Goal: Task Accomplishment & Management: Manage account settings

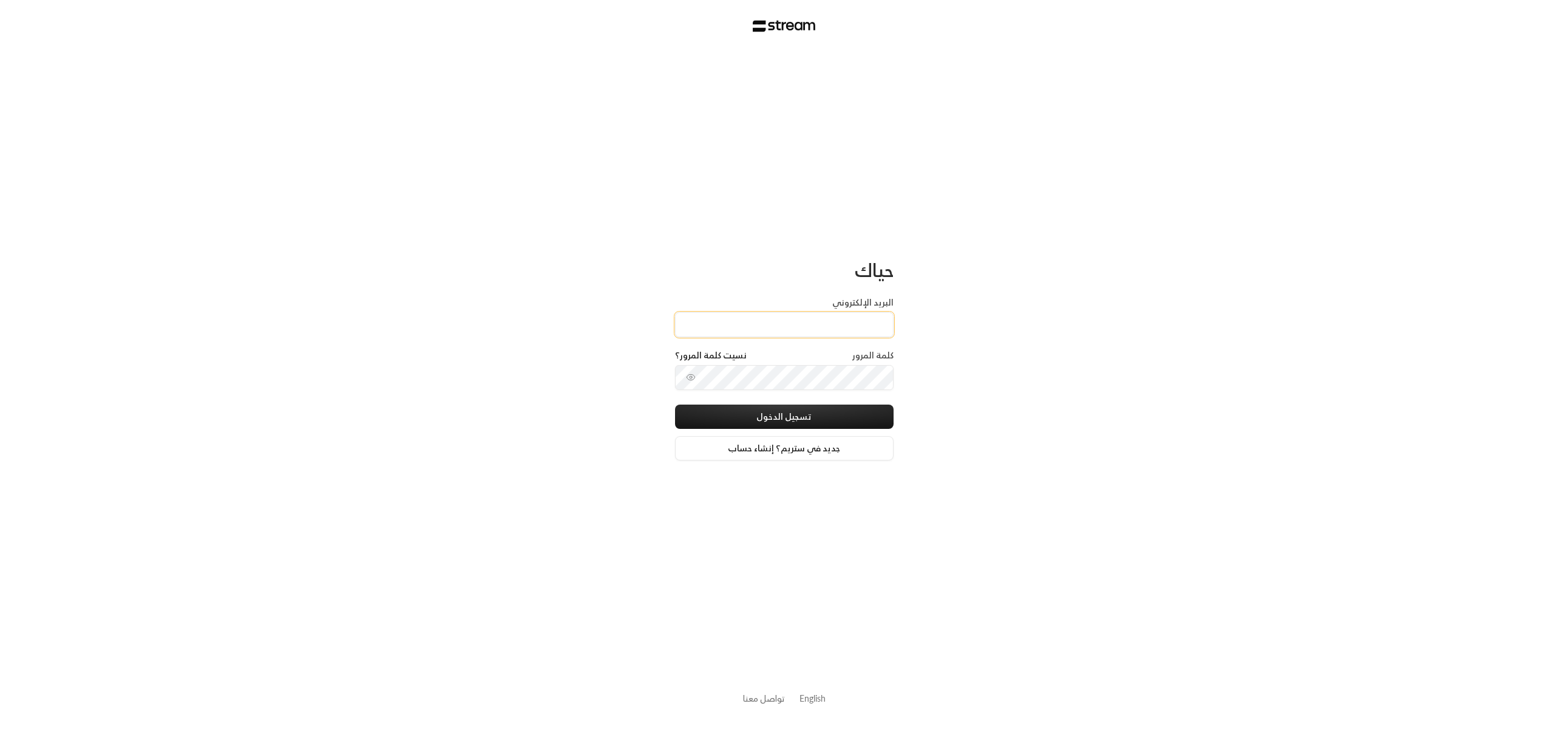
click at [780, 334] on input "البريد الإلكتروني" at bounding box center [784, 324] width 219 height 25
click at [778, 360] on div "كلمة المرور نسيت كلمة المرور؟" at bounding box center [784, 357] width 219 height 16
type input "[EMAIL_ADDRESS][DOMAIN_NAME]"
click at [768, 418] on button "تسجيل الدخول" at bounding box center [784, 417] width 219 height 24
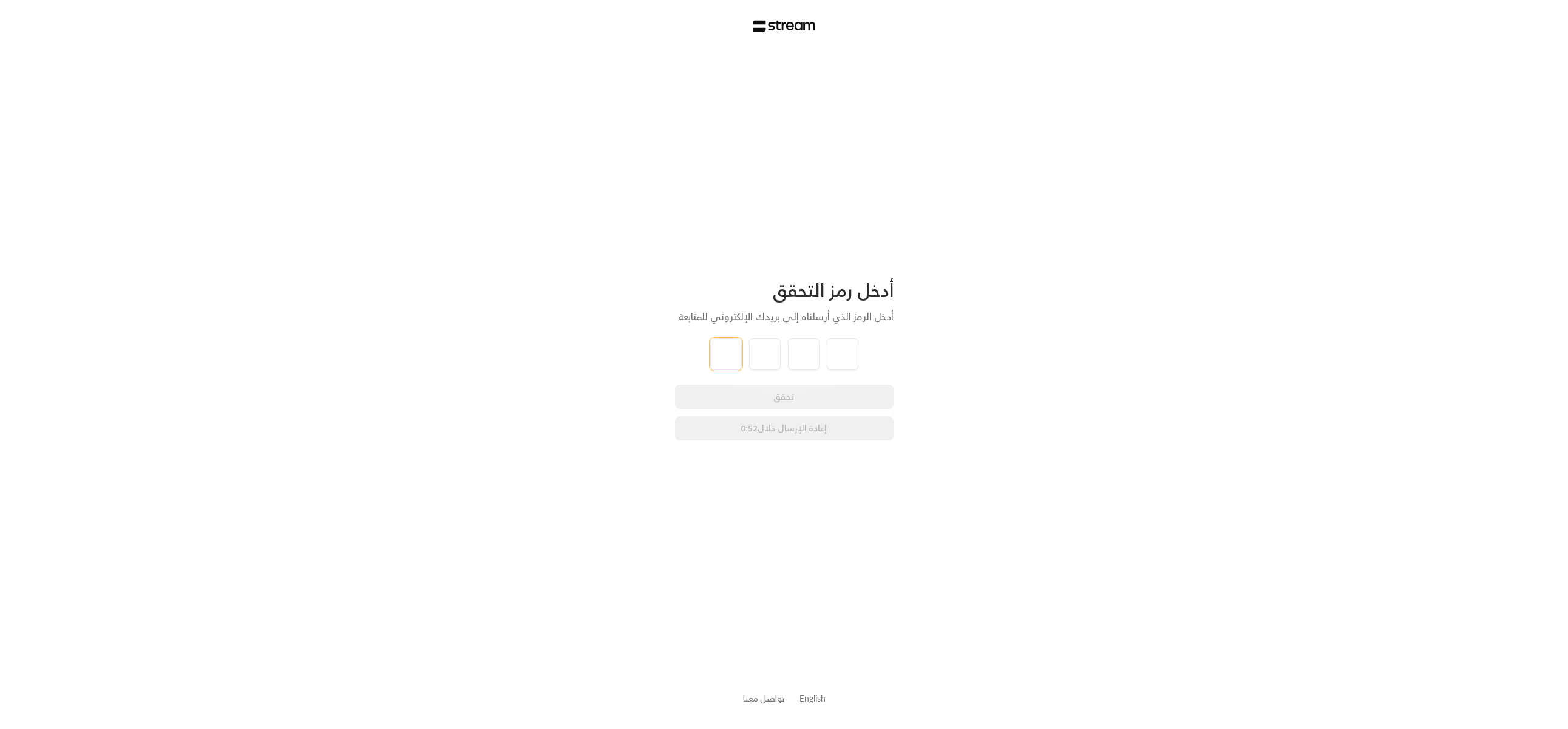
type input "8"
type input "9"
type input "7"
type input "3"
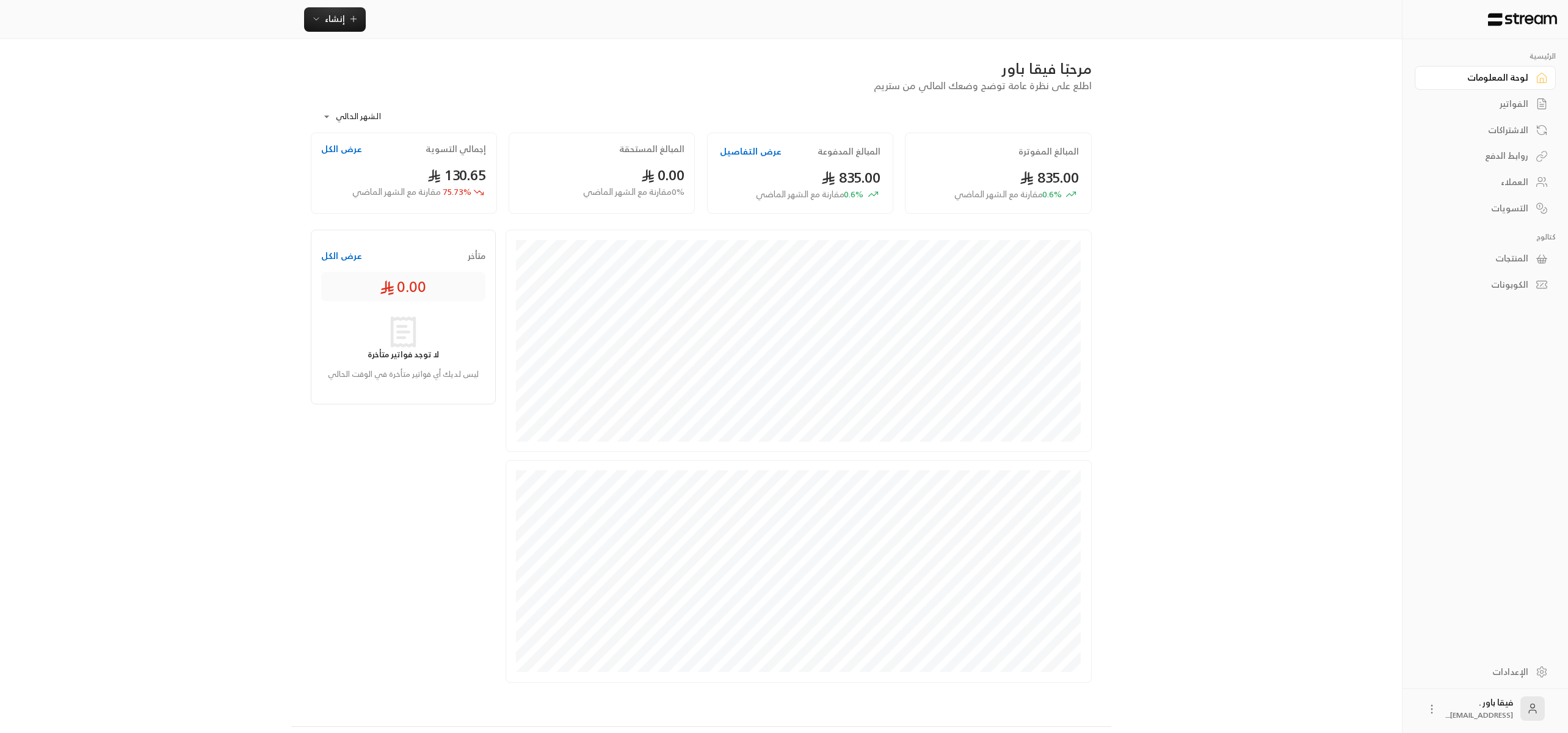
click at [1520, 186] on div "العملاء" at bounding box center [1479, 181] width 98 height 12
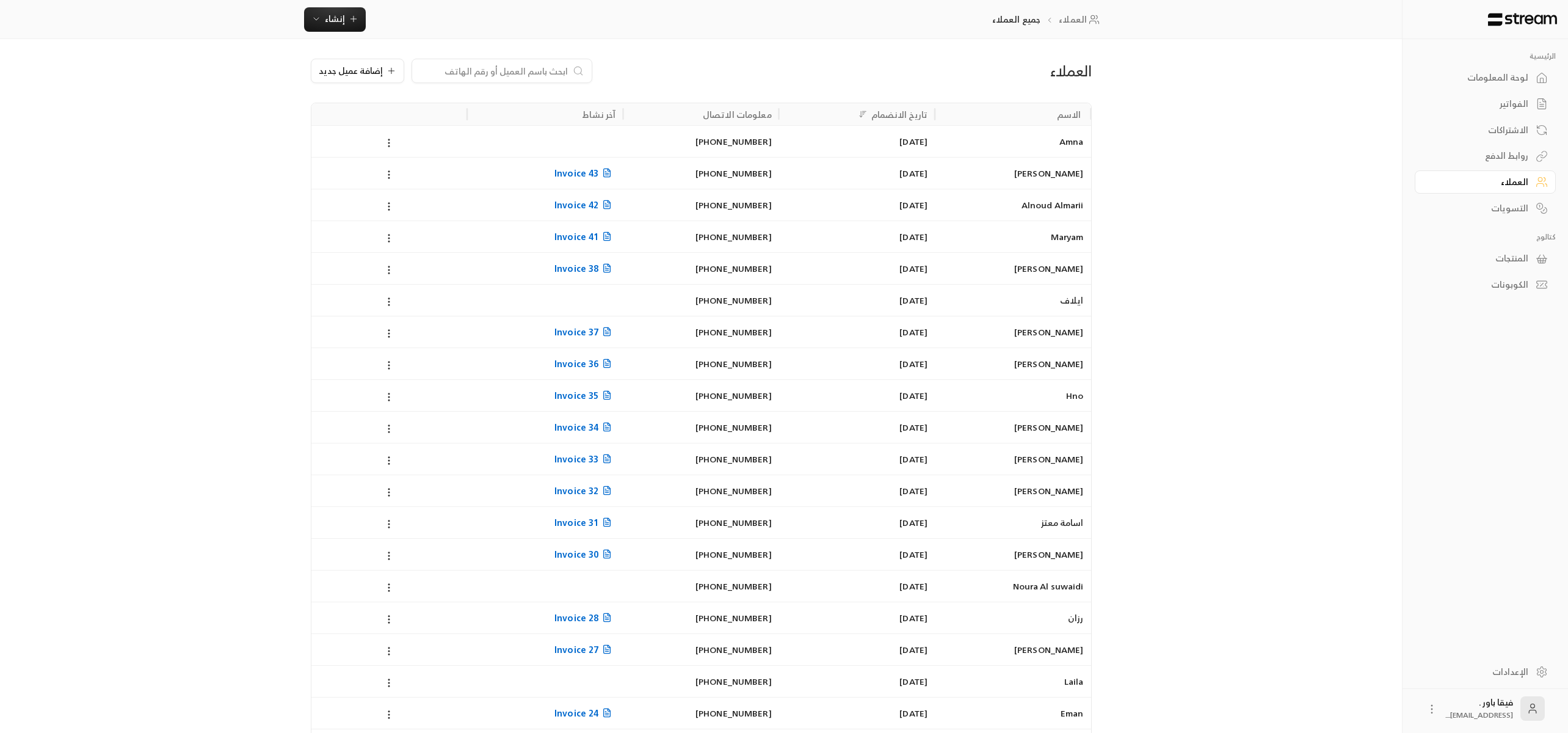
click at [1518, 132] on div "الاشتراكات" at bounding box center [1479, 130] width 98 height 12
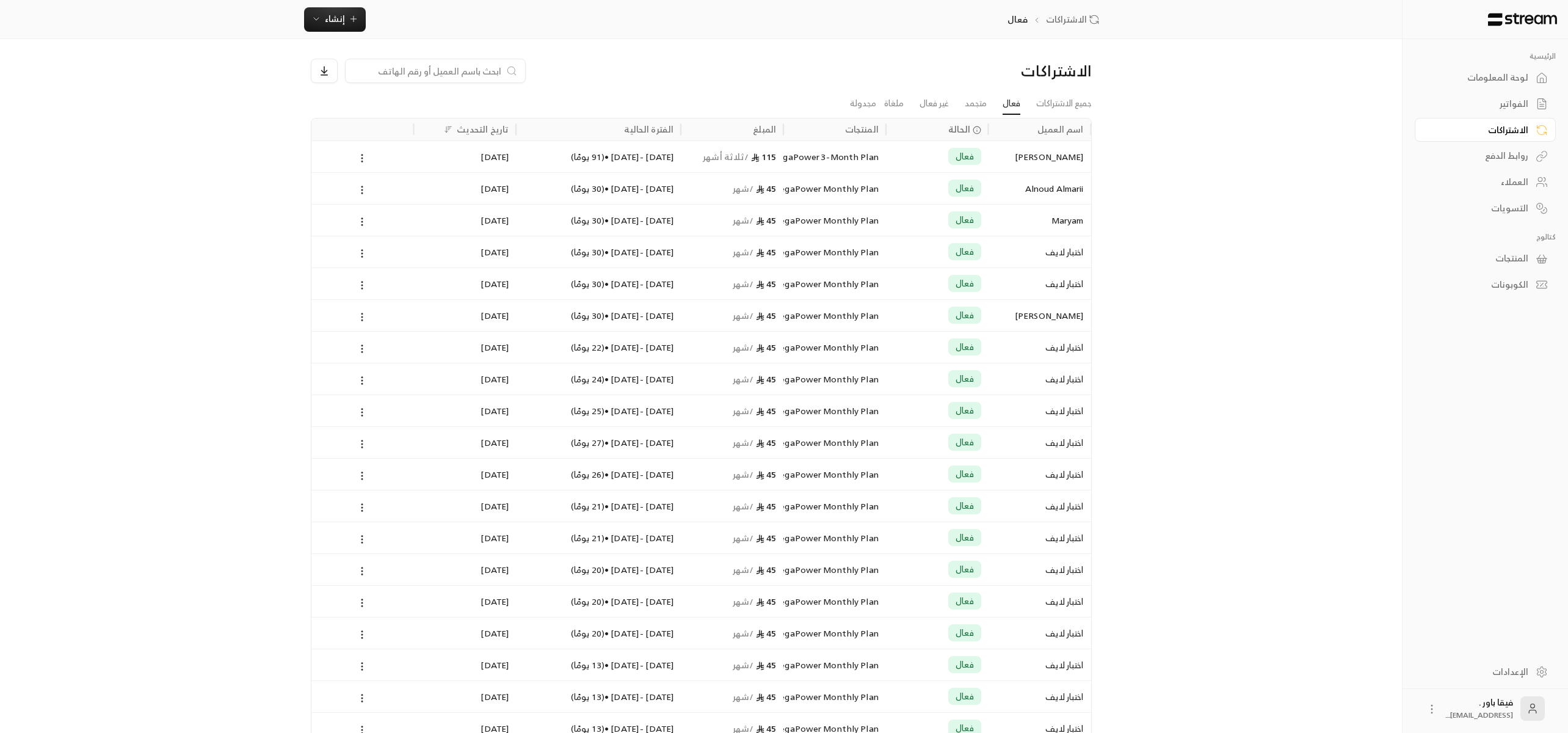
click at [1492, 177] on div "العملاء" at bounding box center [1479, 181] width 98 height 12
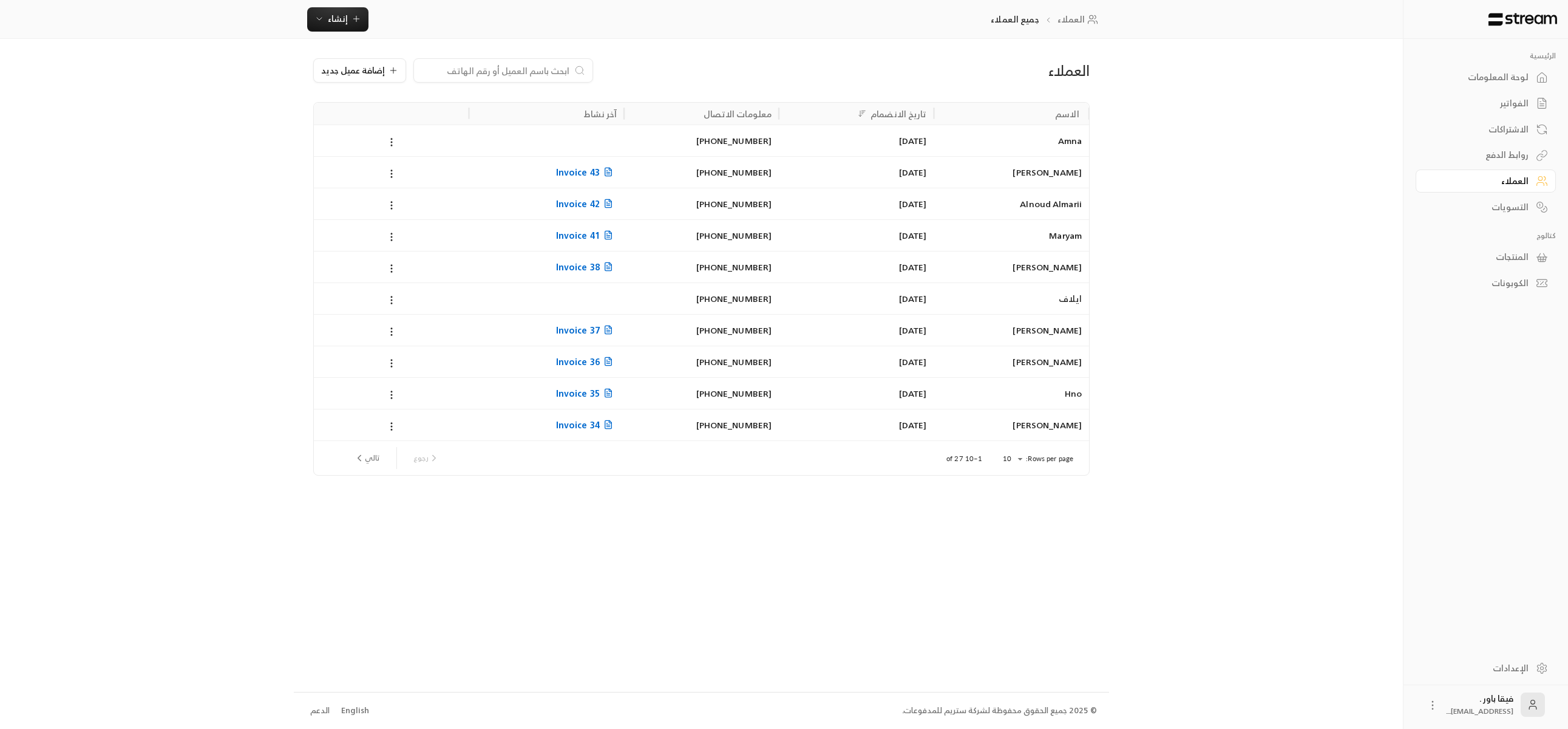
click at [1503, 79] on div "لوحة المعلومات" at bounding box center [1480, 77] width 98 height 12
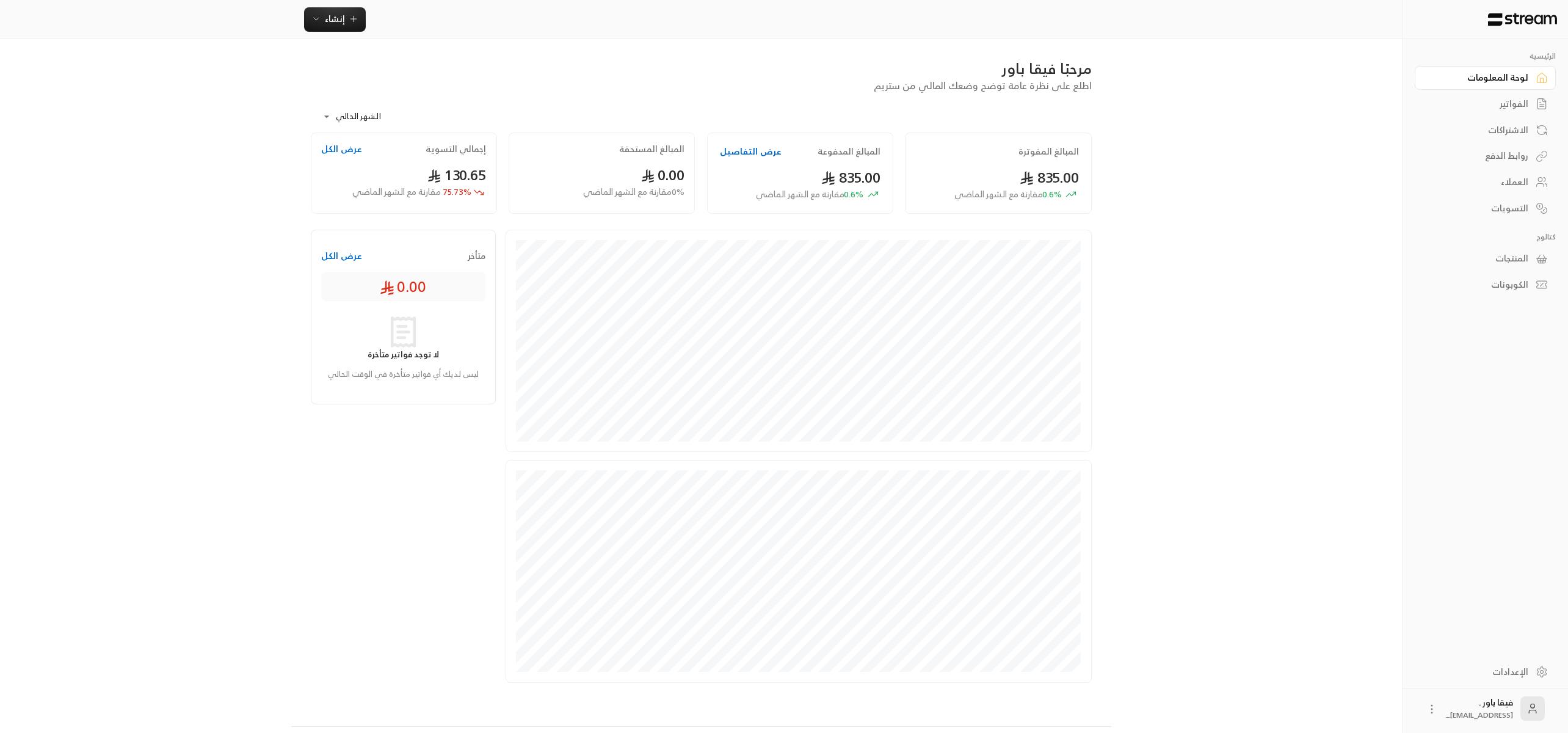
click at [350, 149] on button "عرض الكل" at bounding box center [341, 148] width 41 height 12
